Goal: Information Seeking & Learning: Learn about a topic

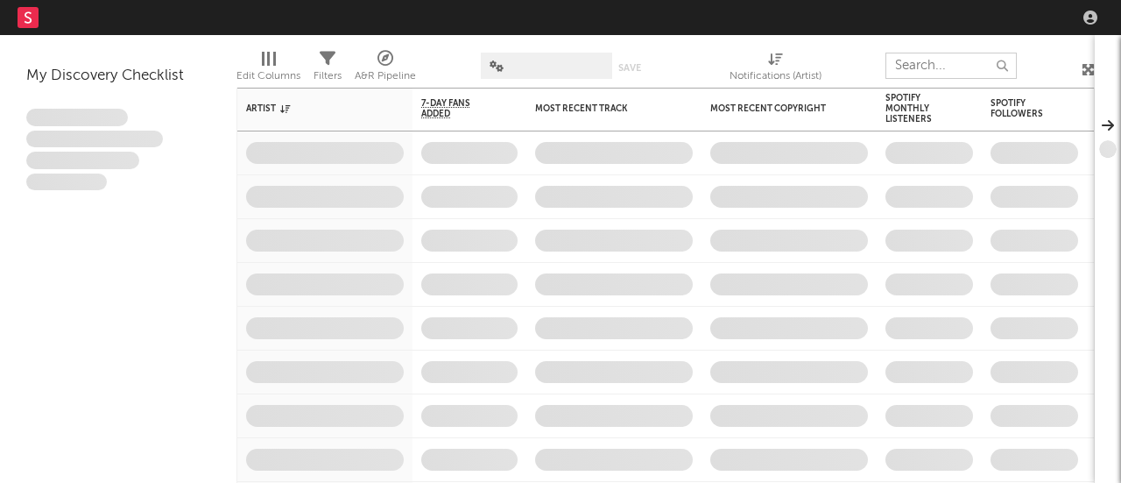
click at [920, 68] on input "text" at bounding box center [951, 66] width 131 height 26
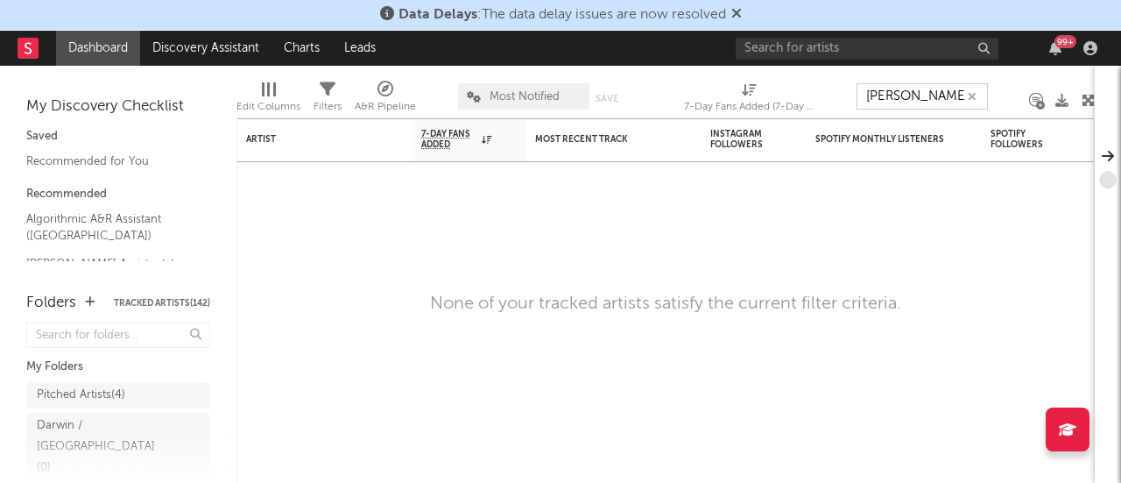
type input "[PERSON_NAME]"
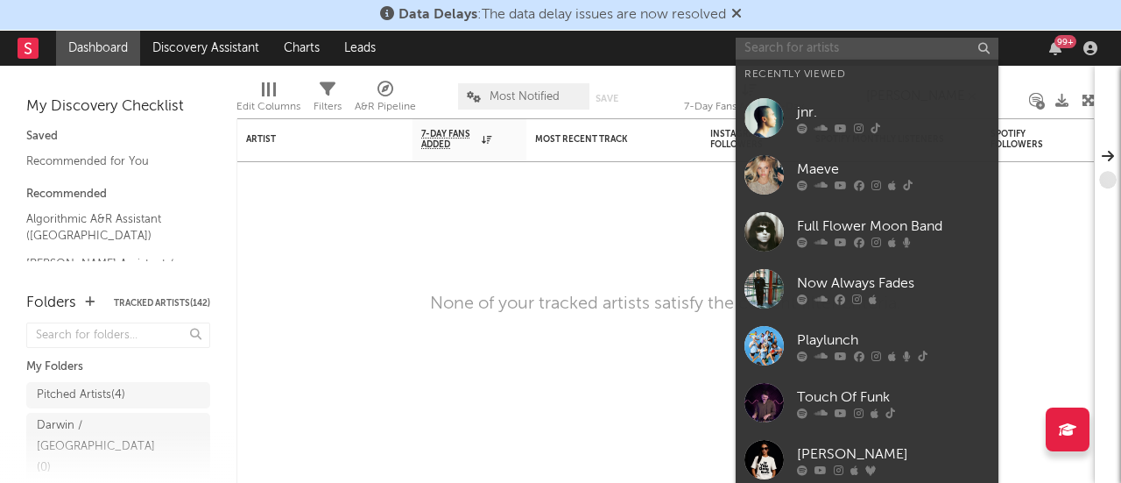
click at [804, 41] on input "text" at bounding box center [867, 49] width 263 height 22
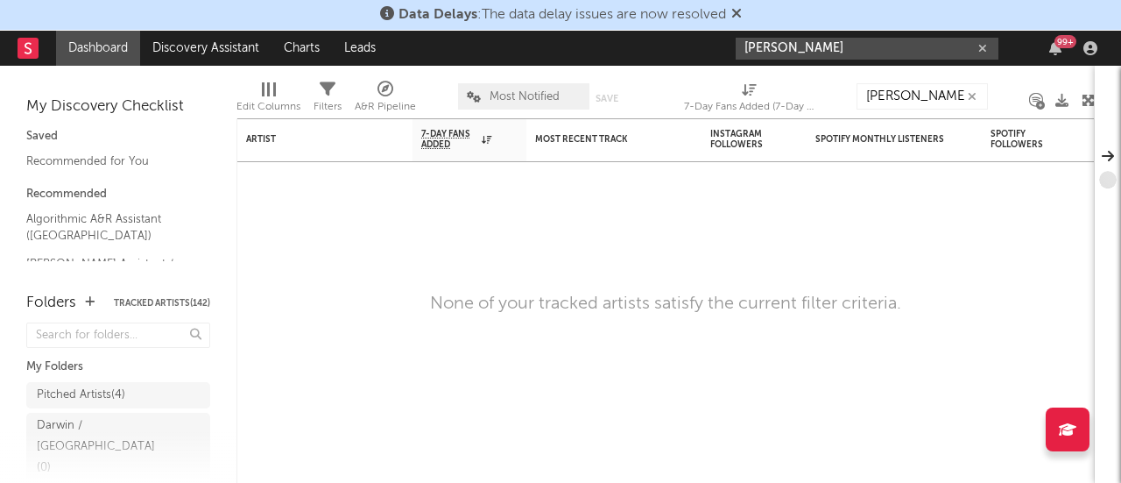
click at [845, 47] on input "[PERSON_NAME]" at bounding box center [867, 49] width 263 height 22
click at [802, 42] on input "[PERSON_NAME]" at bounding box center [867, 49] width 263 height 22
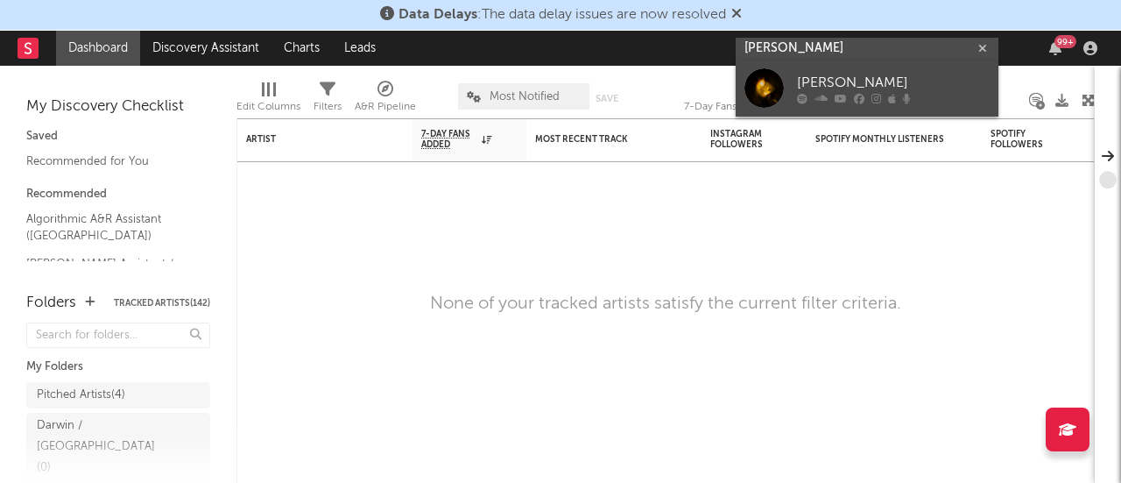
type input "[PERSON_NAME]"
click at [806, 66] on link "[PERSON_NAME]" at bounding box center [867, 88] width 263 height 57
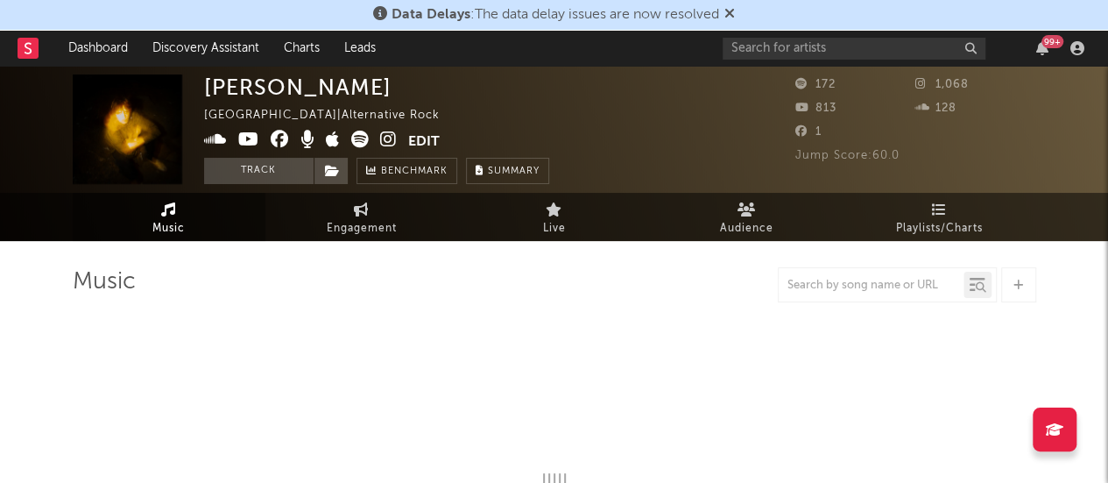
click at [792, 152] on div "[PERSON_NAME] Australia | Alternative Rock Edit Track Benchmark Summary 172 1,0…" at bounding box center [554, 129] width 1108 height 127
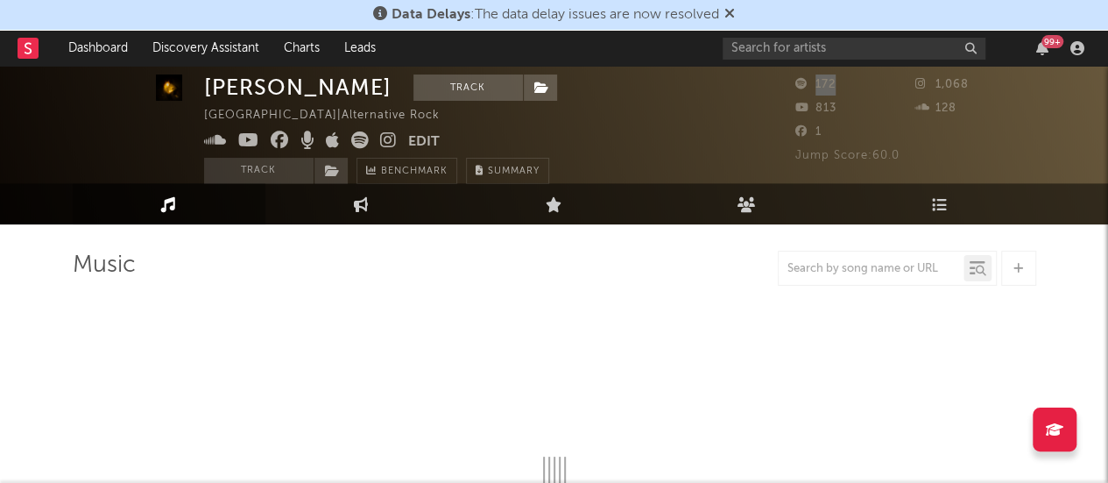
scroll to position [18, 0]
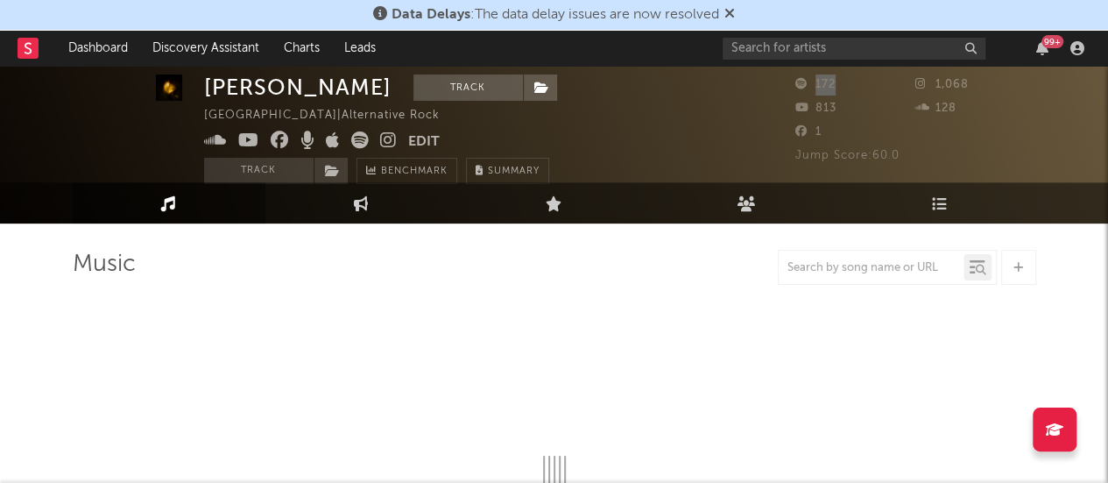
select select "1w"
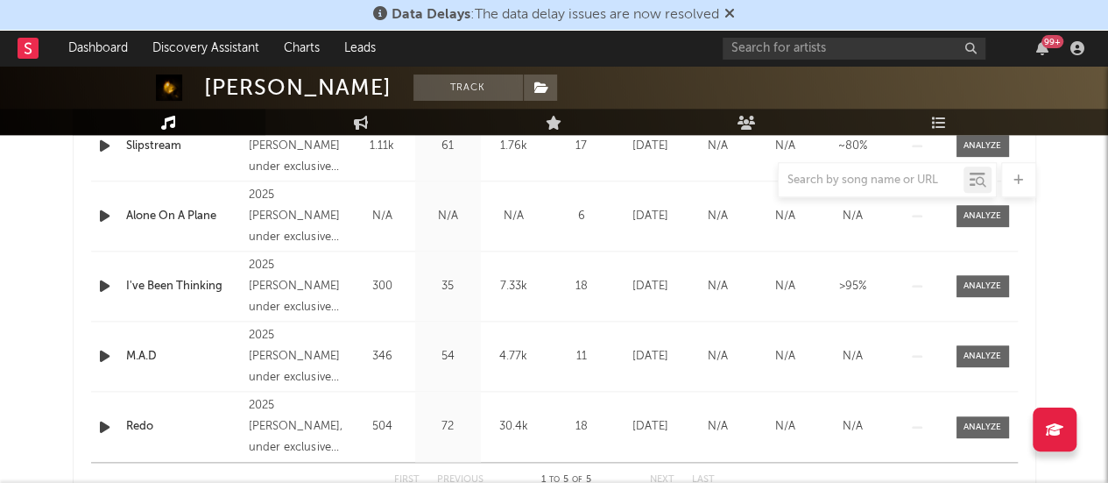
scroll to position [809, 0]
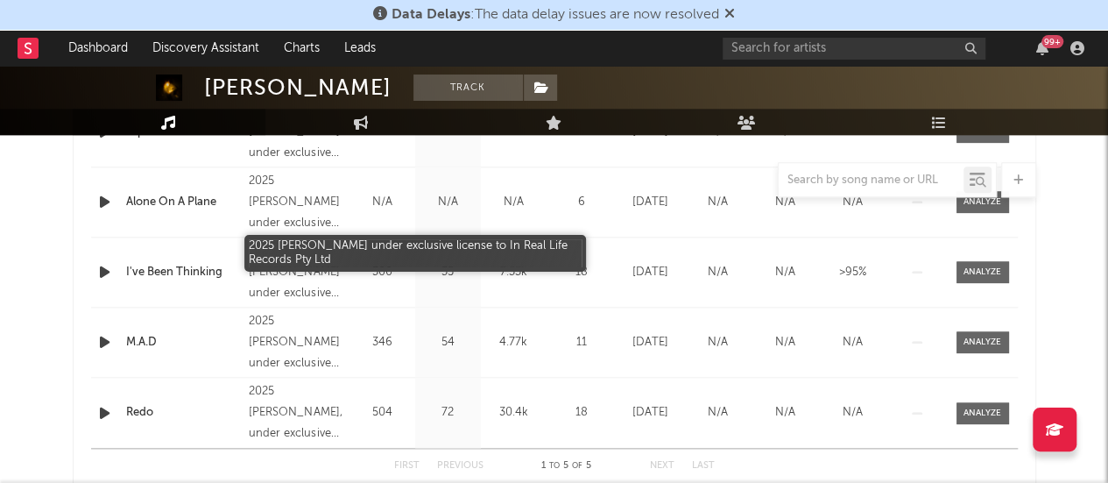
click at [289, 274] on div "2025 [PERSON_NAME] under exclusive license to In Real Life Records Pty Ltd" at bounding box center [296, 272] width 95 height 63
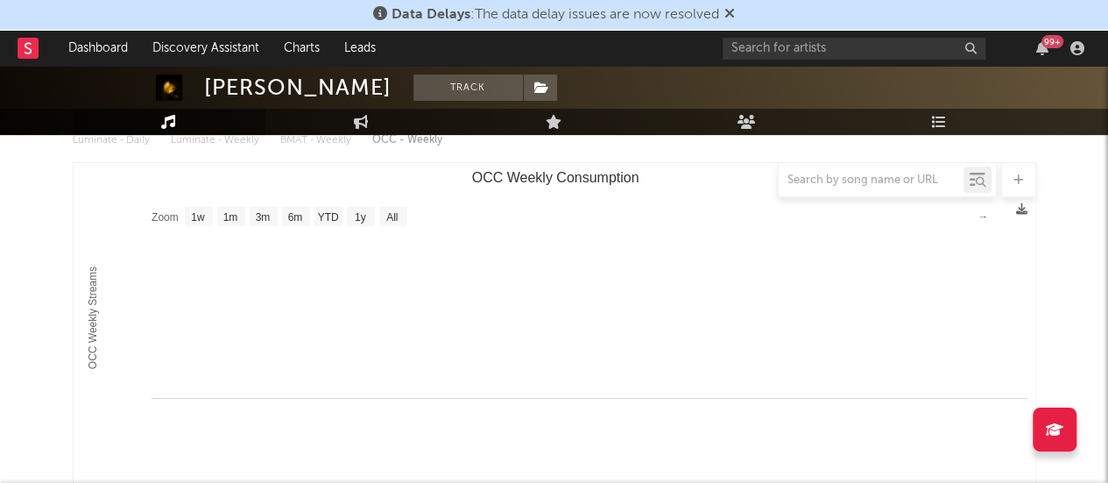
scroll to position [0, 0]
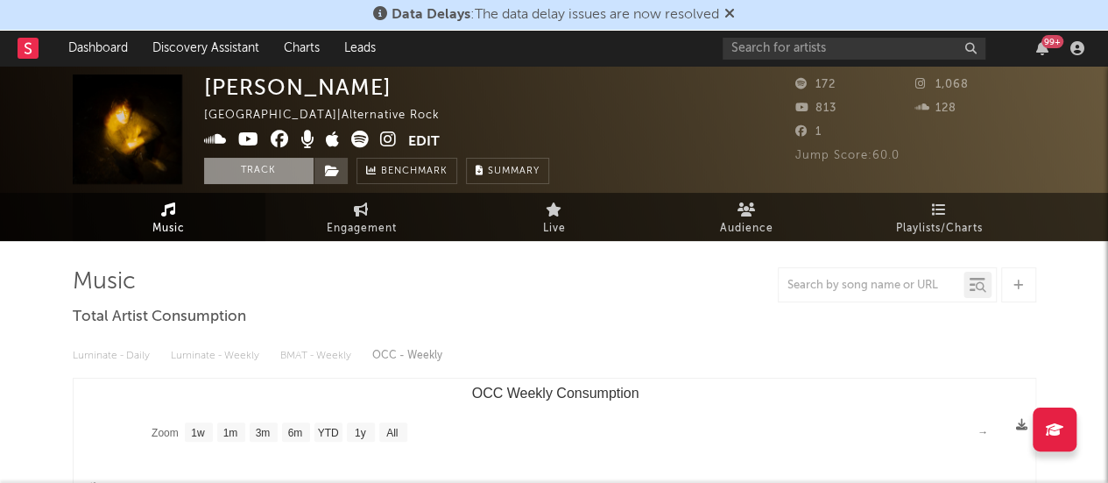
click at [231, 170] on button "Track" at bounding box center [259, 171] width 110 height 26
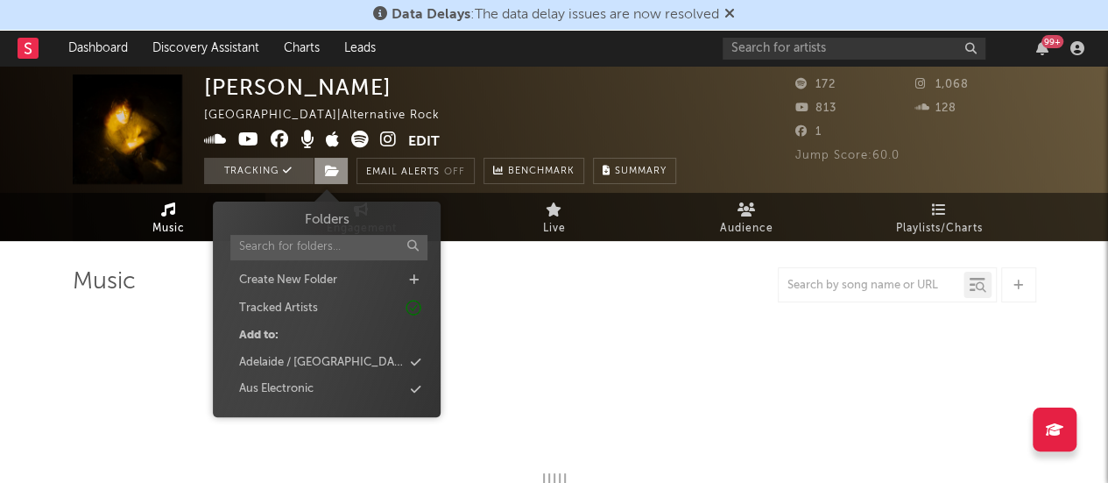
click at [322, 173] on span at bounding box center [331, 171] width 35 height 26
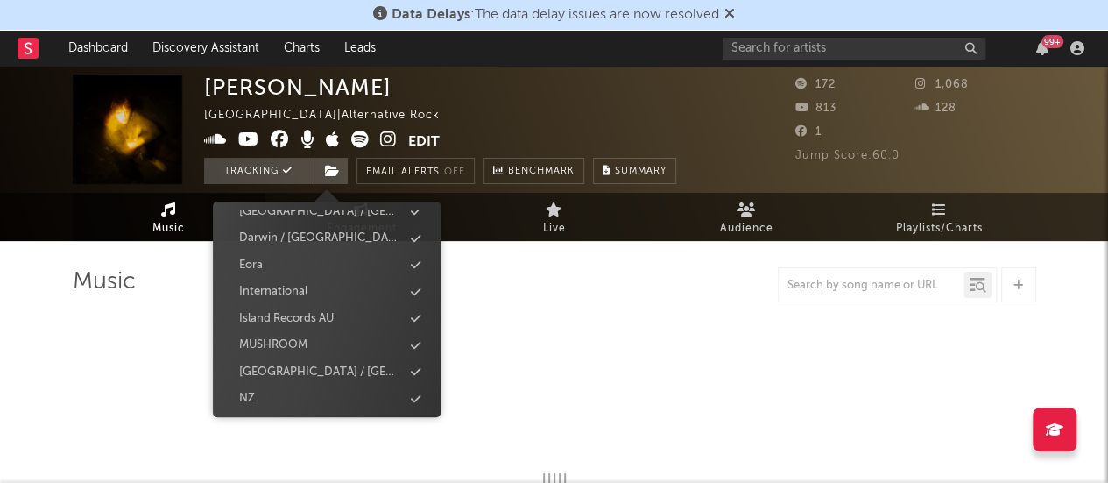
select select "1w"
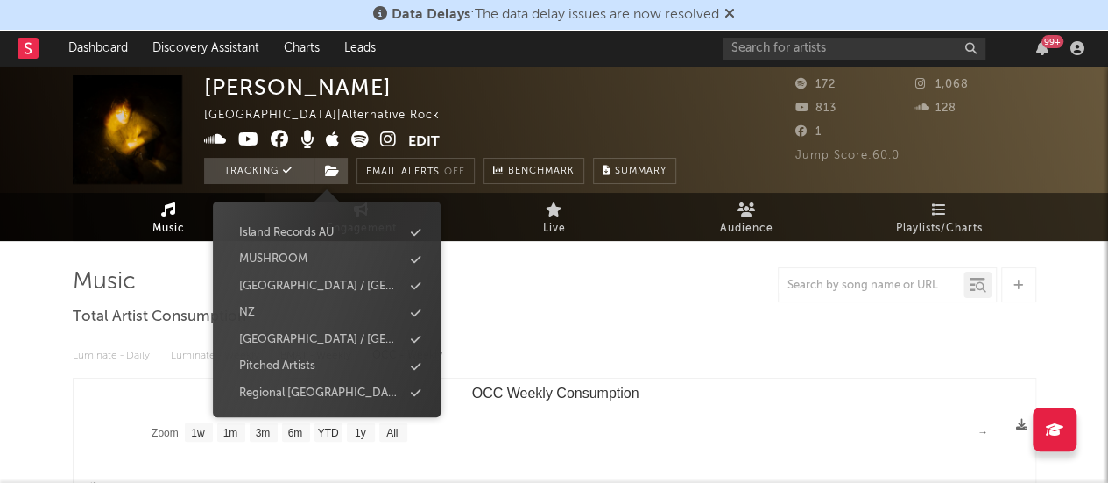
select select "1w"
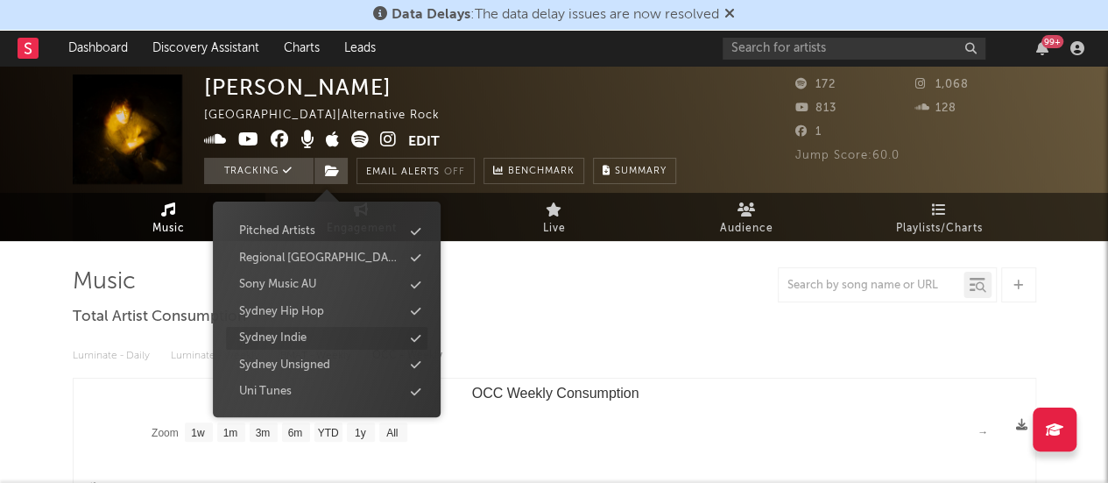
click at [326, 342] on div "Sydney Indie" at bounding box center [327, 338] width 202 height 23
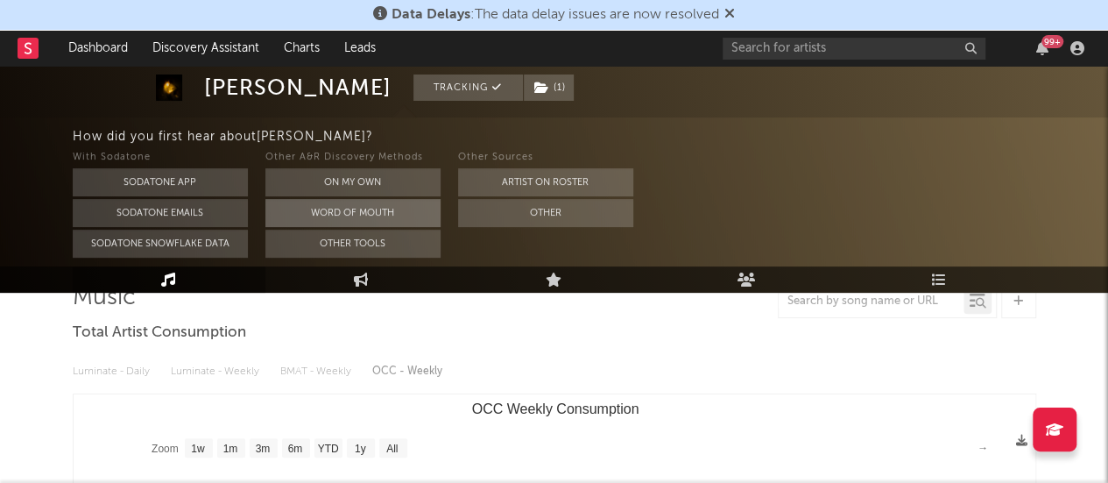
scroll to position [149, 0]
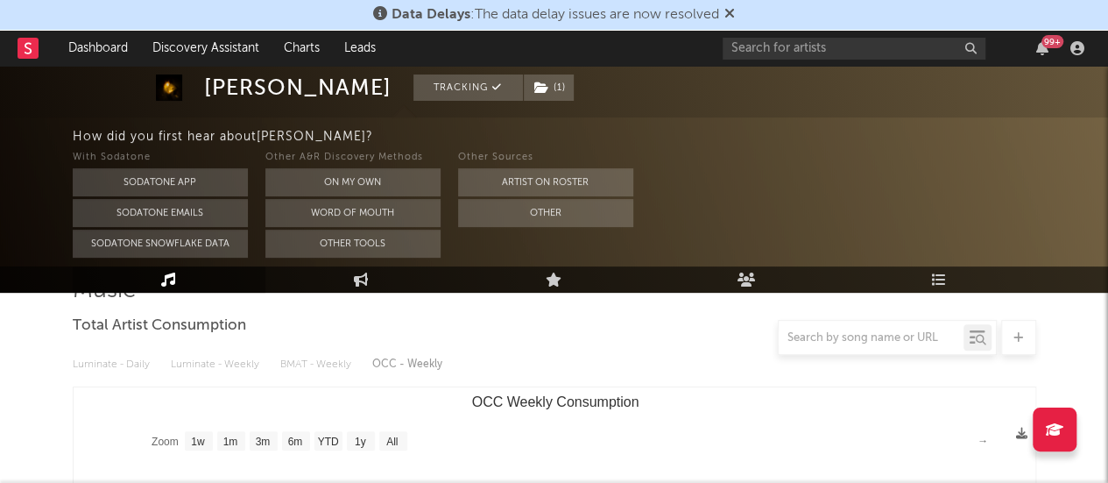
click at [329, 378] on div "Luminate - Daily Luminate - Weekly BMAT - Weekly OCC - Weekly" at bounding box center [555, 365] width 964 height 30
click at [676, 336] on div at bounding box center [555, 337] width 964 height 35
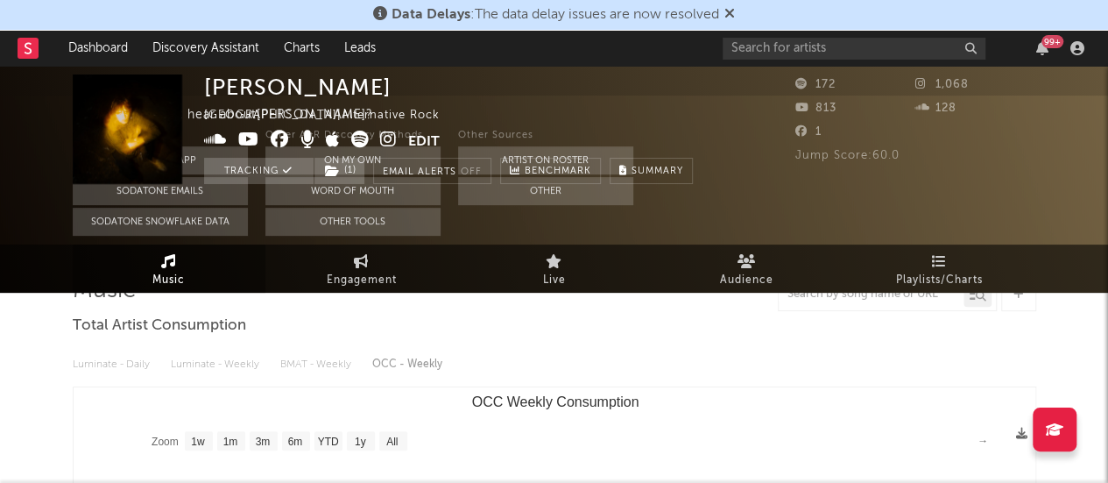
scroll to position [0, 0]
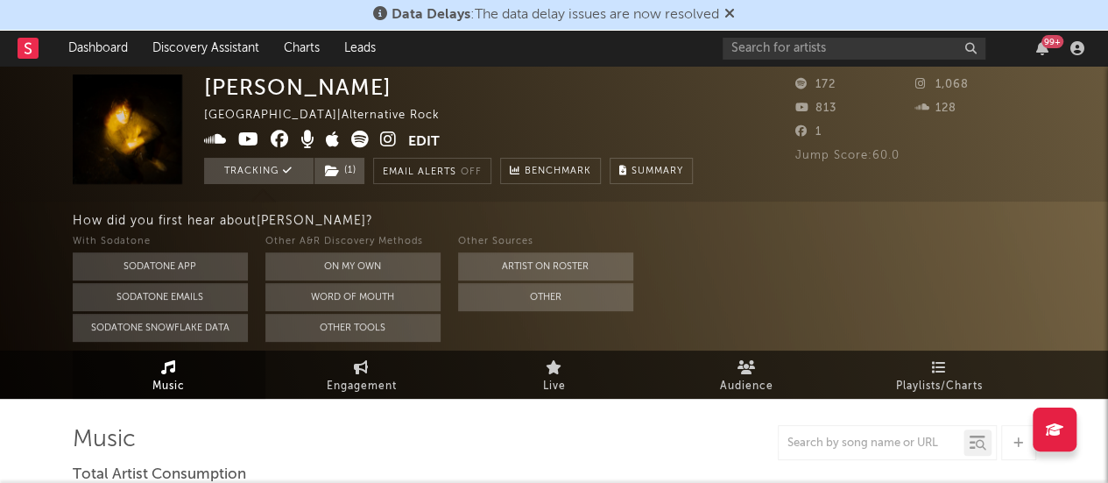
click at [336, 158] on span "( 1 )" at bounding box center [340, 171] width 52 height 26
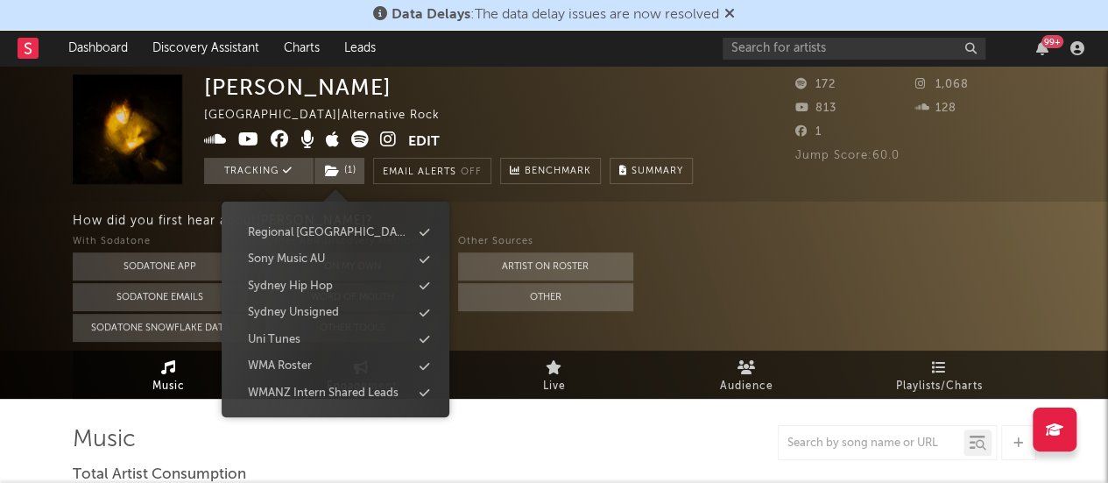
scroll to position [503, 0]
click at [350, 331] on div "Uni Tunes" at bounding box center [336, 340] width 202 height 23
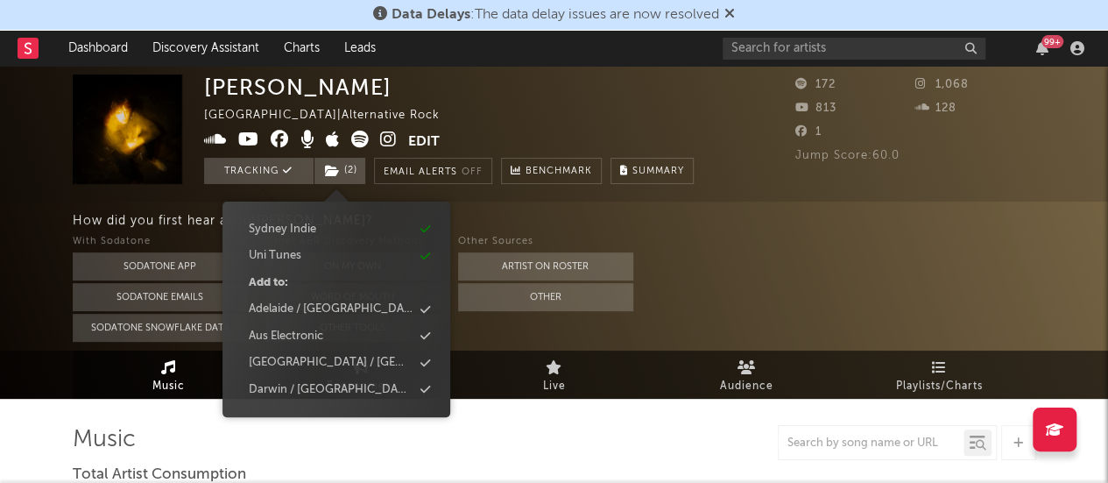
scroll to position [504, 0]
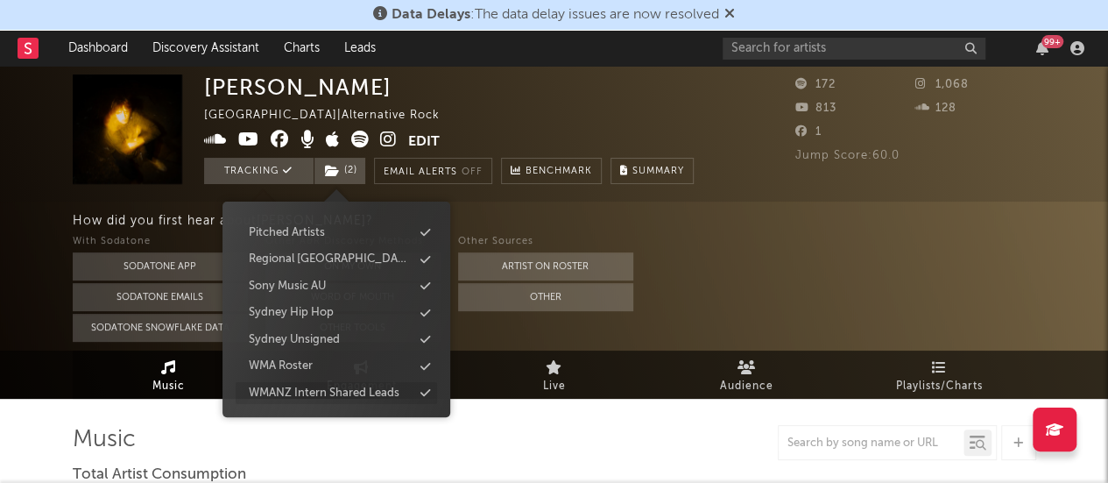
click at [352, 388] on div "WMANZ Intern Shared Leads" at bounding box center [324, 394] width 151 height 18
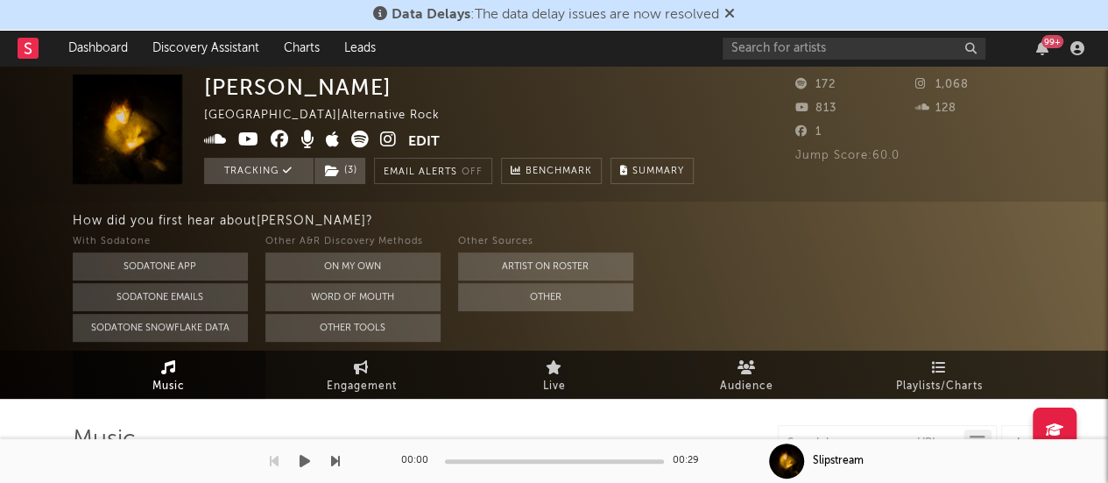
click at [344, 456] on div "00:00 00:29 Slipstream" at bounding box center [554, 461] width 1108 height 44
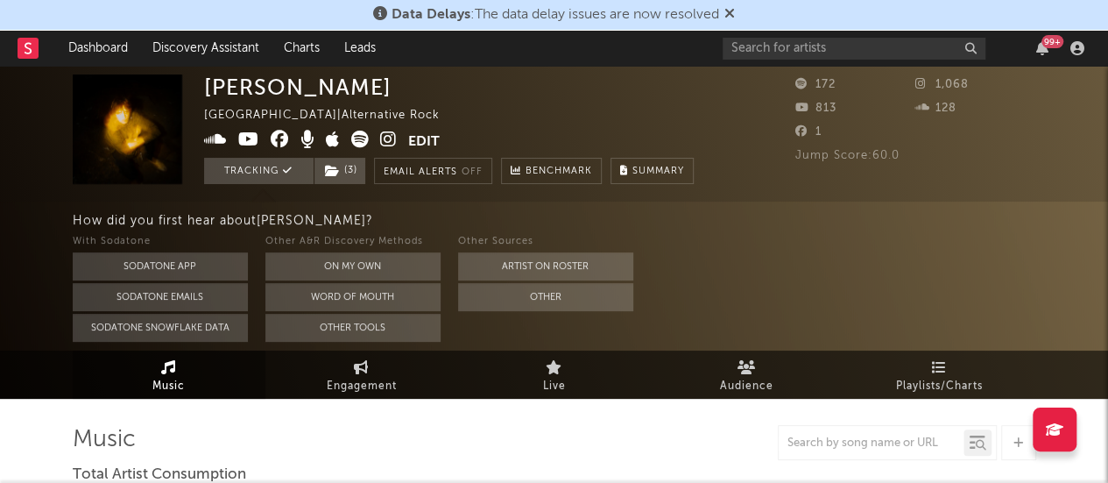
drag, startPoint x: 308, startPoint y: 257, endPoint x: 307, endPoint y: 235, distance: 22.0
click at [307, 235] on div "Other A&R Discovery Methods On My Own Word Of Mouth Other Tools" at bounding box center [352, 286] width 175 height 110
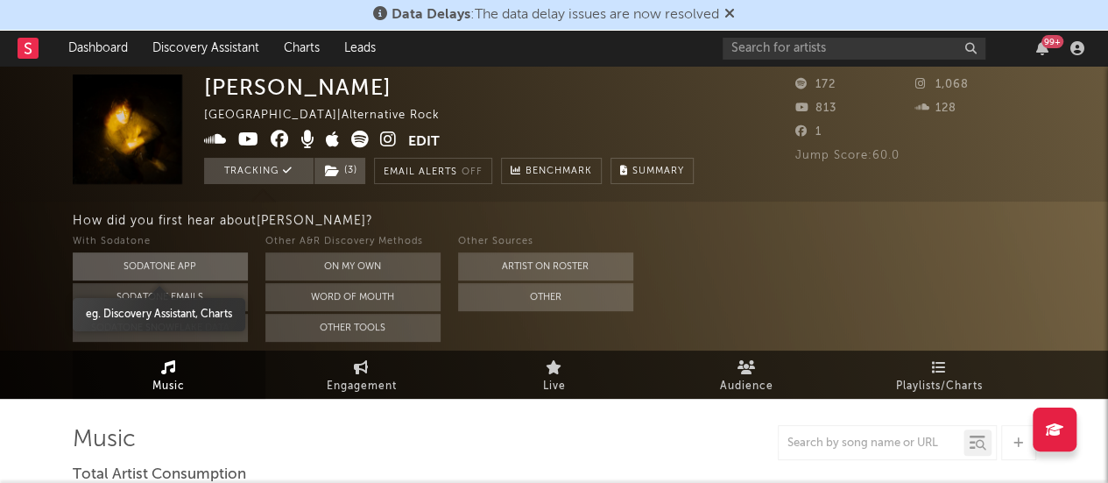
click at [227, 261] on button "Sodatone App" at bounding box center [160, 266] width 175 height 28
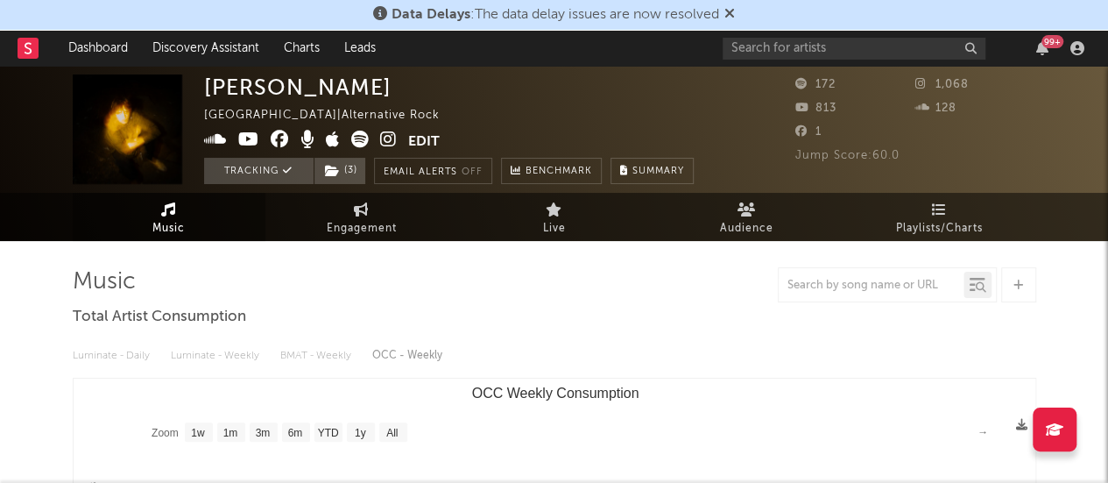
click at [387, 145] on icon at bounding box center [388, 140] width 17 height 18
